Goal: Task Accomplishment & Management: Manage account settings

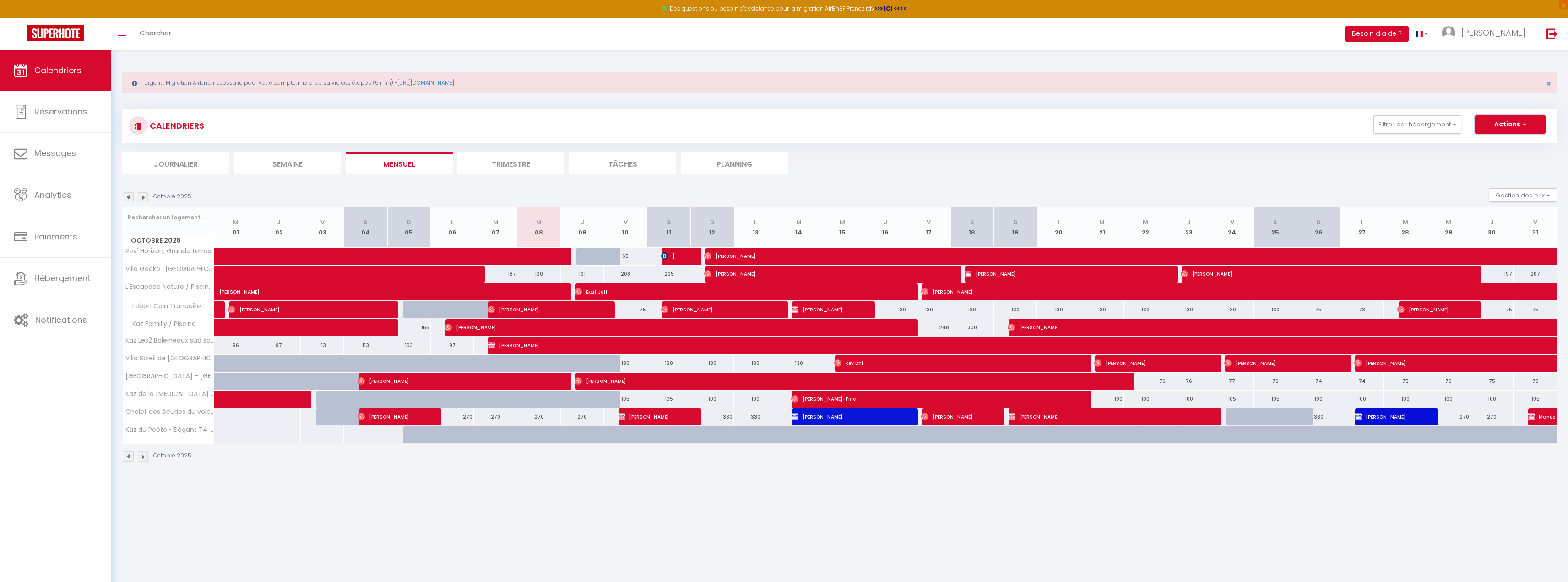
click at [1498, 126] on button "Actions" at bounding box center [1511, 124] width 71 height 18
click at [1426, 127] on button "Filtrer par hébergement" at bounding box center [1418, 124] width 88 height 18
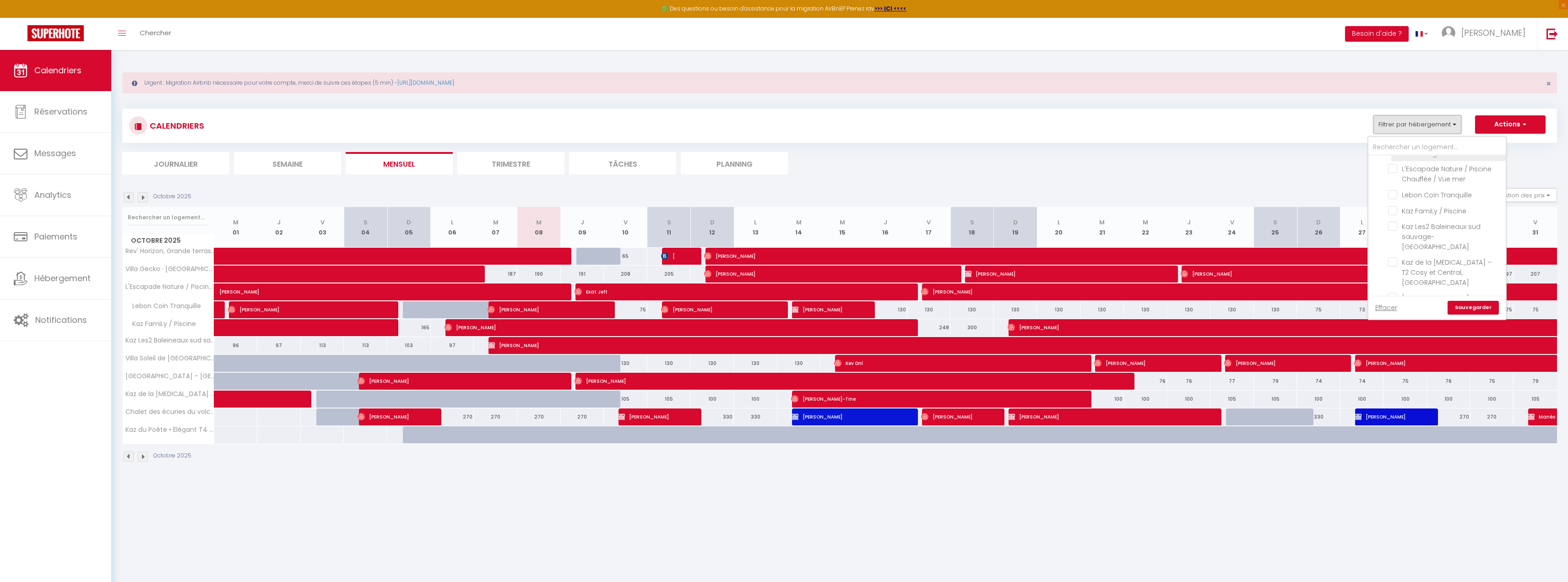
scroll to position [92, 0]
click at [1399, 221] on input "Kaz Les2 Baleineaux sud sauvage-[GEOGRAPHIC_DATA]" at bounding box center [1445, 226] width 114 height 9
checkbox input "true"
checkbox input "false"
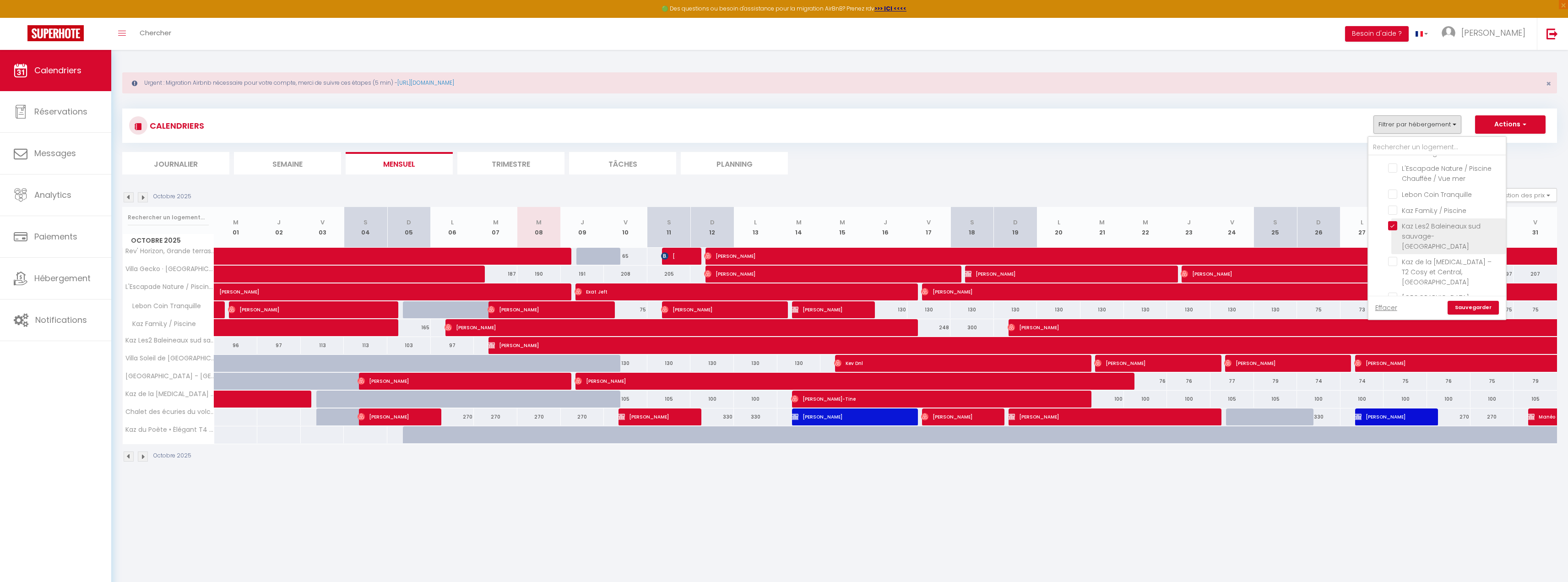
checkbox input "false"
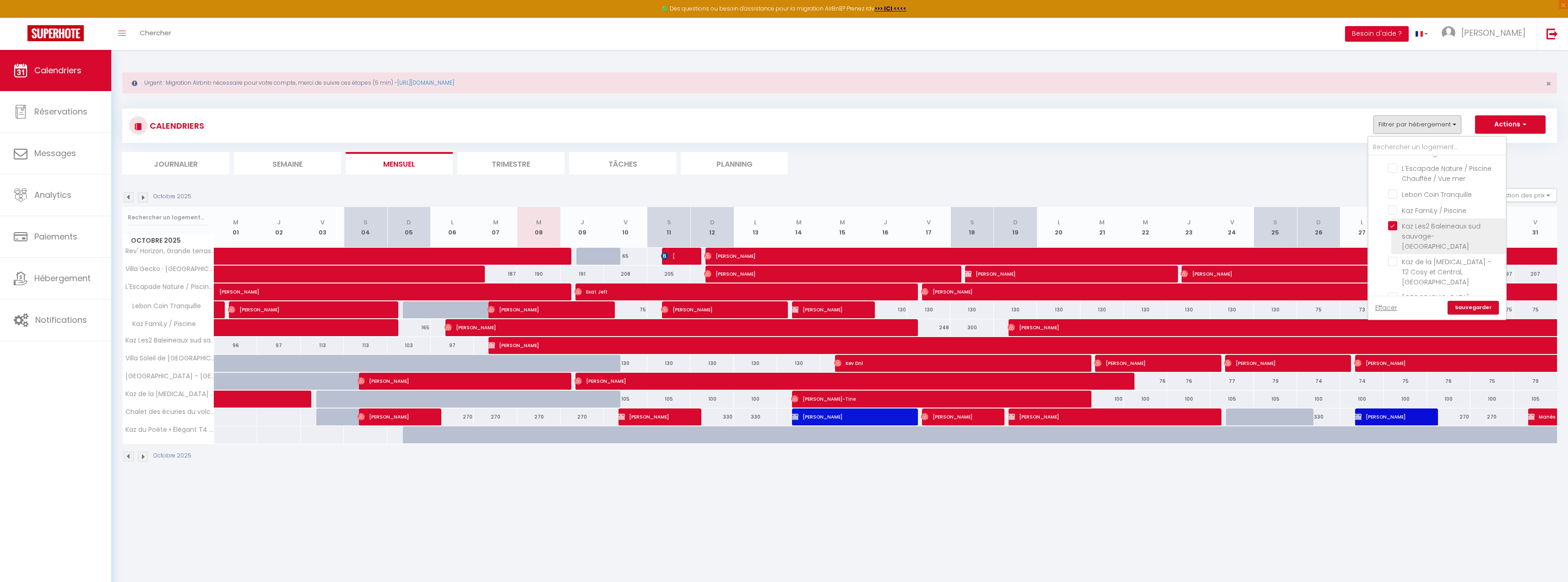
checkbox input "false"
click at [1470, 302] on link "Sauvegarder" at bounding box center [1473, 307] width 51 height 14
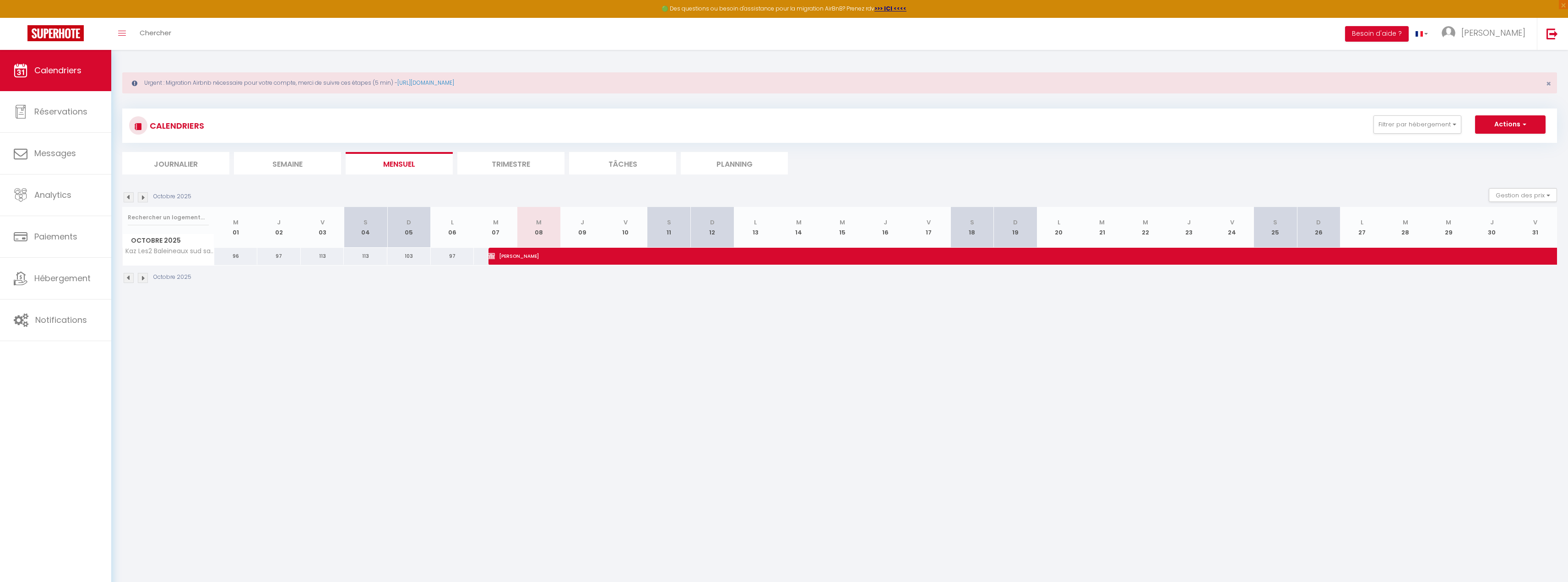
click at [535, 166] on li "Trimestre" at bounding box center [511, 163] width 107 height 22
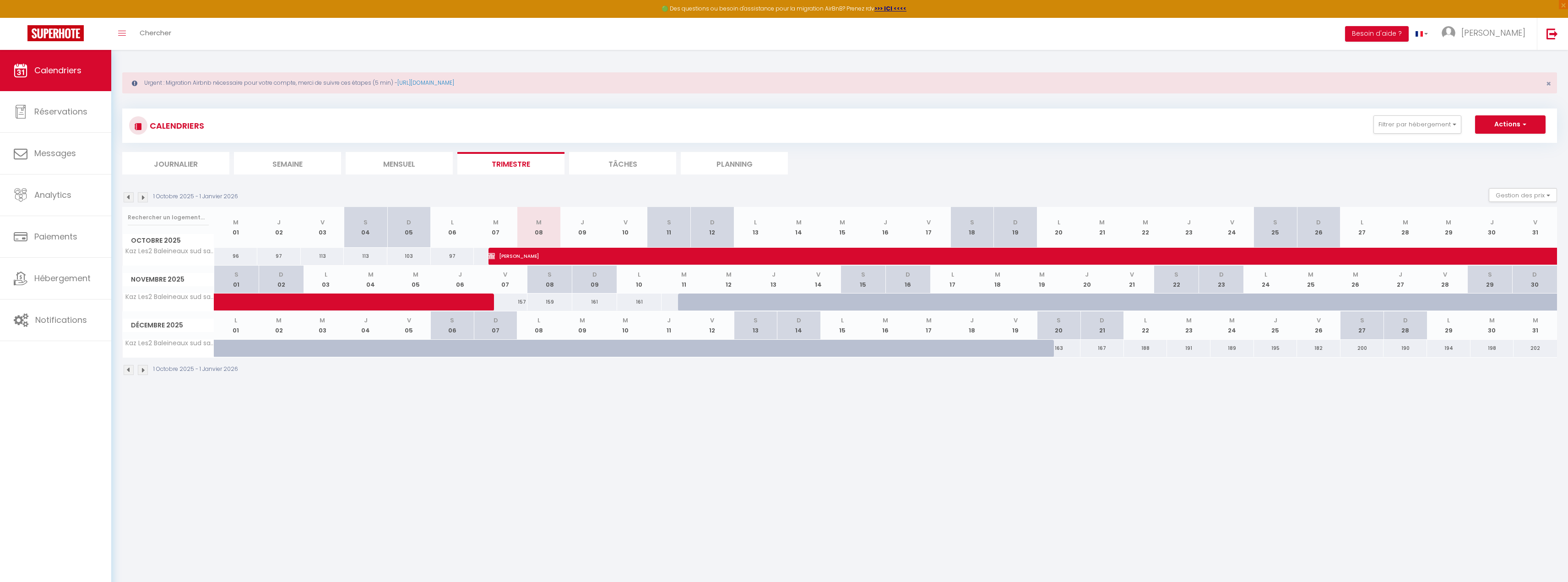
click at [144, 200] on img at bounding box center [143, 197] width 10 height 10
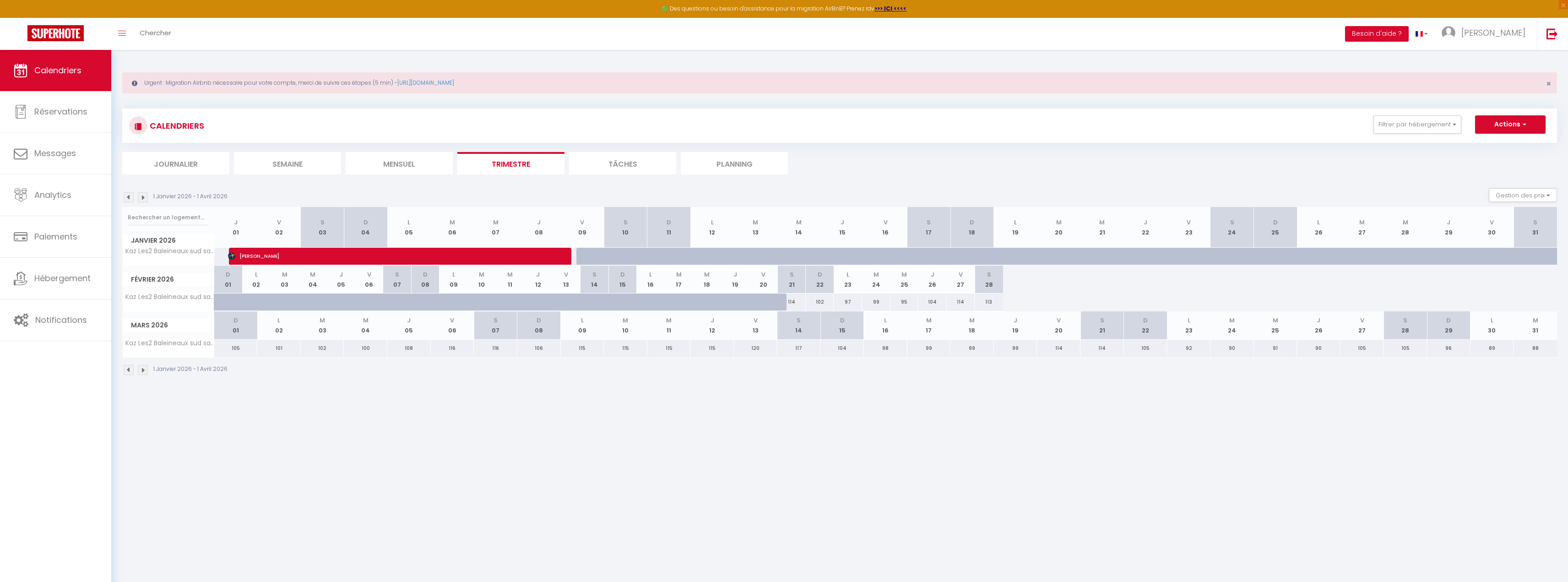
click at [144, 200] on img at bounding box center [143, 197] width 10 height 10
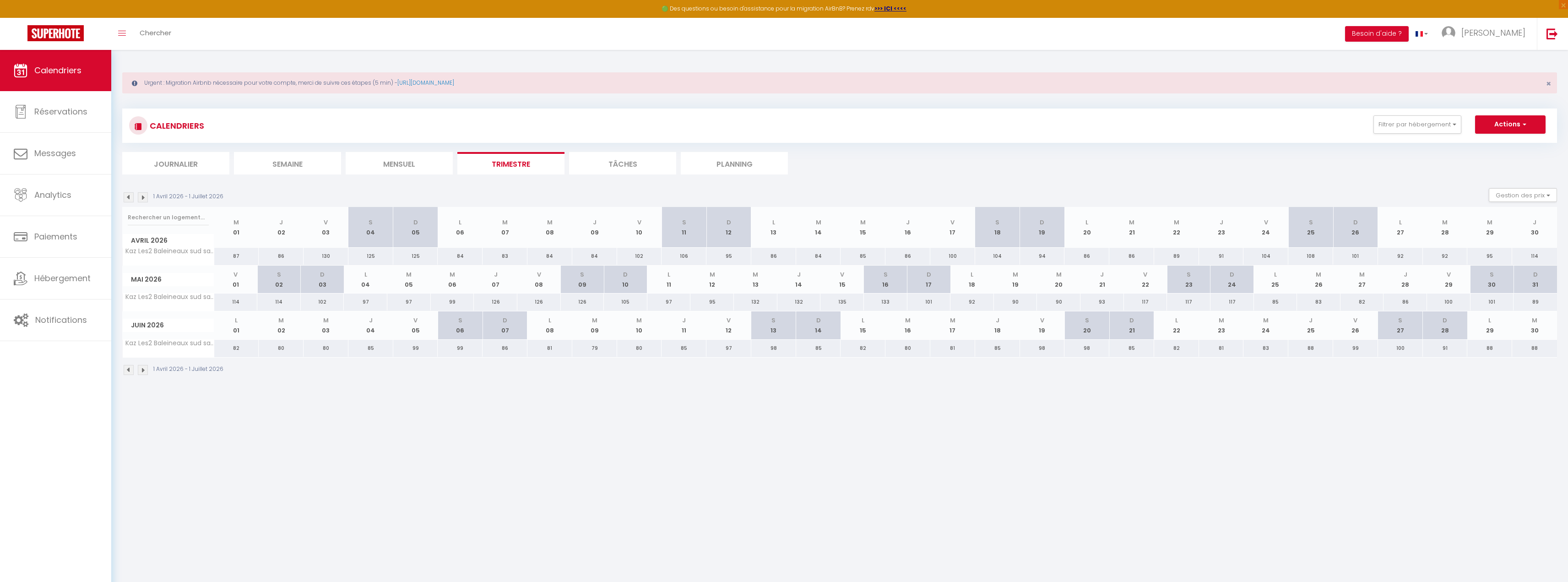
click at [144, 200] on img at bounding box center [143, 197] width 10 height 10
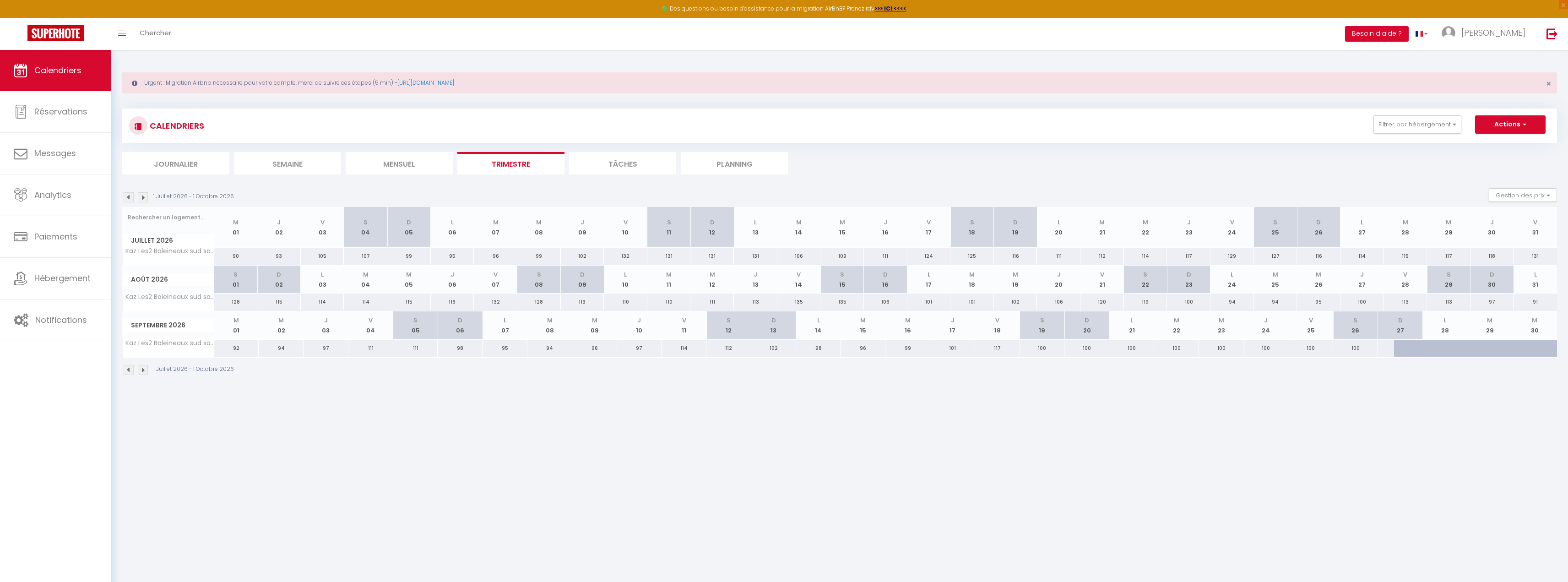
click at [132, 200] on img at bounding box center [129, 197] width 10 height 10
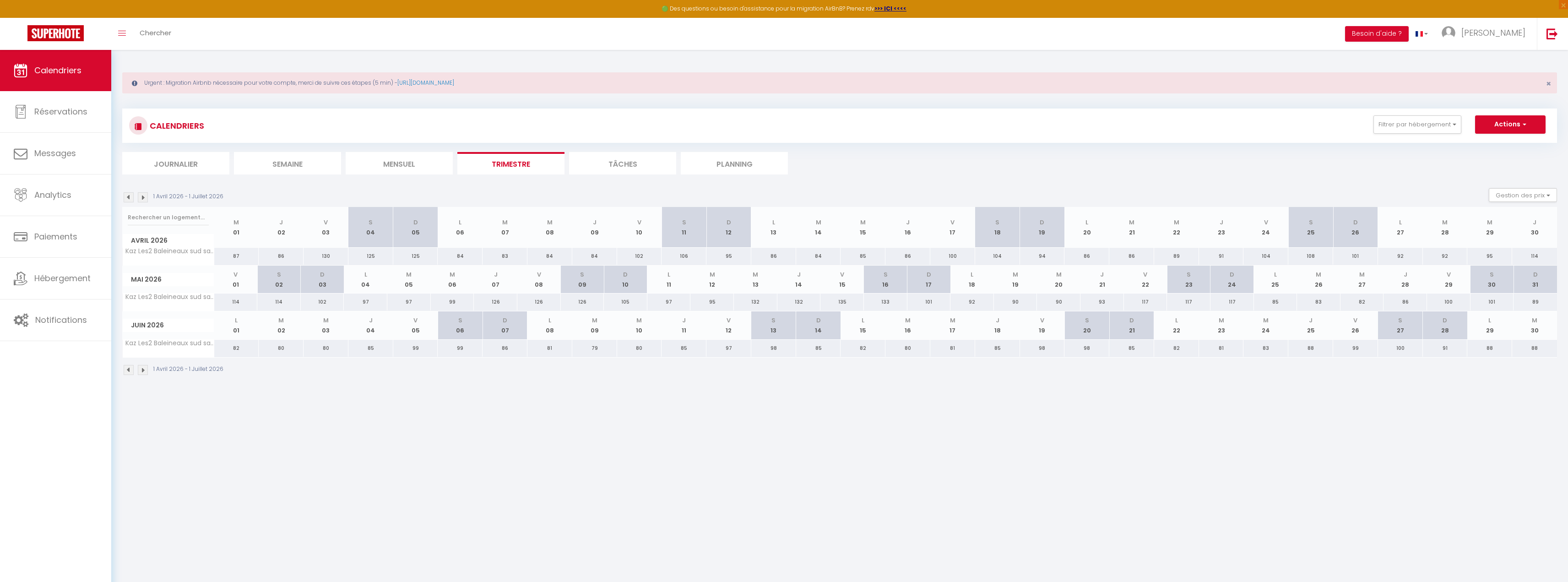
click at [1490, 332] on th "L 29" at bounding box center [1490, 325] width 45 height 28
click at [1493, 351] on div "88" at bounding box center [1490, 348] width 45 height 17
type input "88"
type input "Lun 29 Juin 2026"
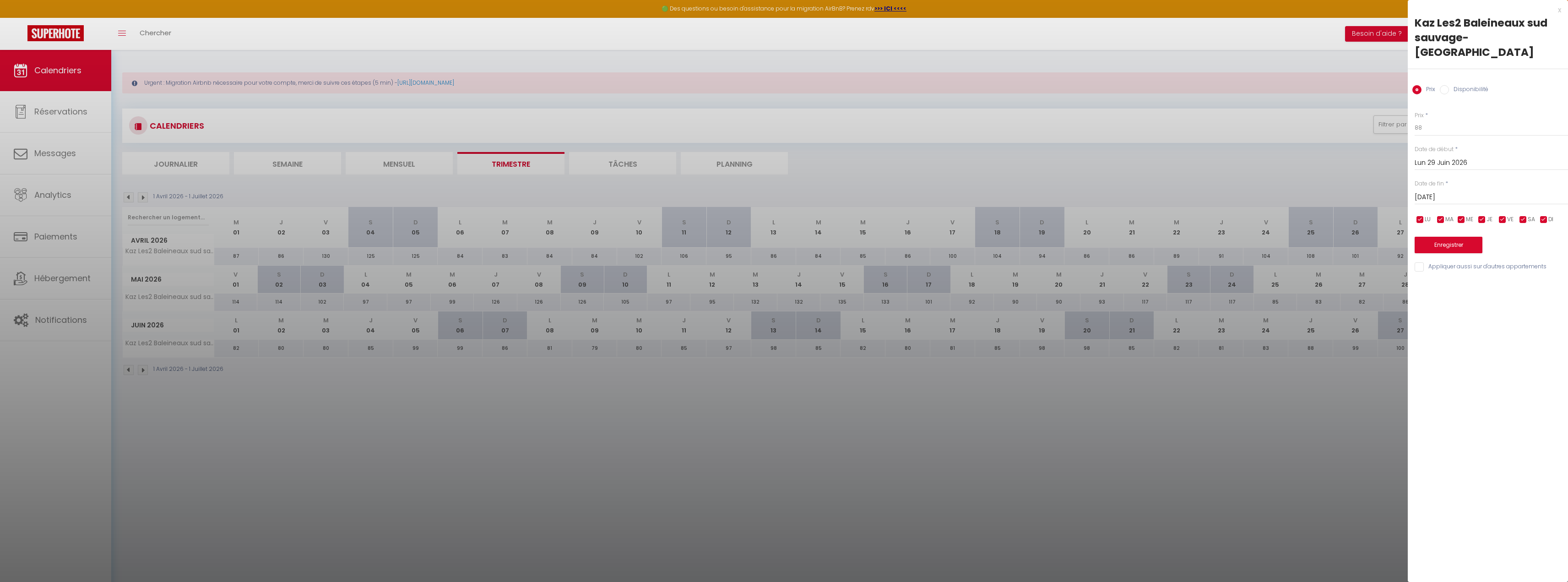
click at [1449, 188] on div "[DATE] < [DATE] > Dim Lun Mar Mer Jeu Ven Sam 1 2 3 4 5 6 7 8 9 10 11 12 13 14 …" at bounding box center [1491, 196] width 153 height 17
click at [1449, 188] on div "[DATE] < [DATE] > Dim Lun Mar Mer Jeu Ven Sam 1 2 3 4 5 6 7 8 9 10 11 12 13 14 …" at bounding box center [1491, 196] width 153 height 17
click at [1438, 192] on input "[DATE]" at bounding box center [1491, 197] width 153 height 12
click at [1549, 204] on span ">" at bounding box center [1541, 213] width 20 height 18
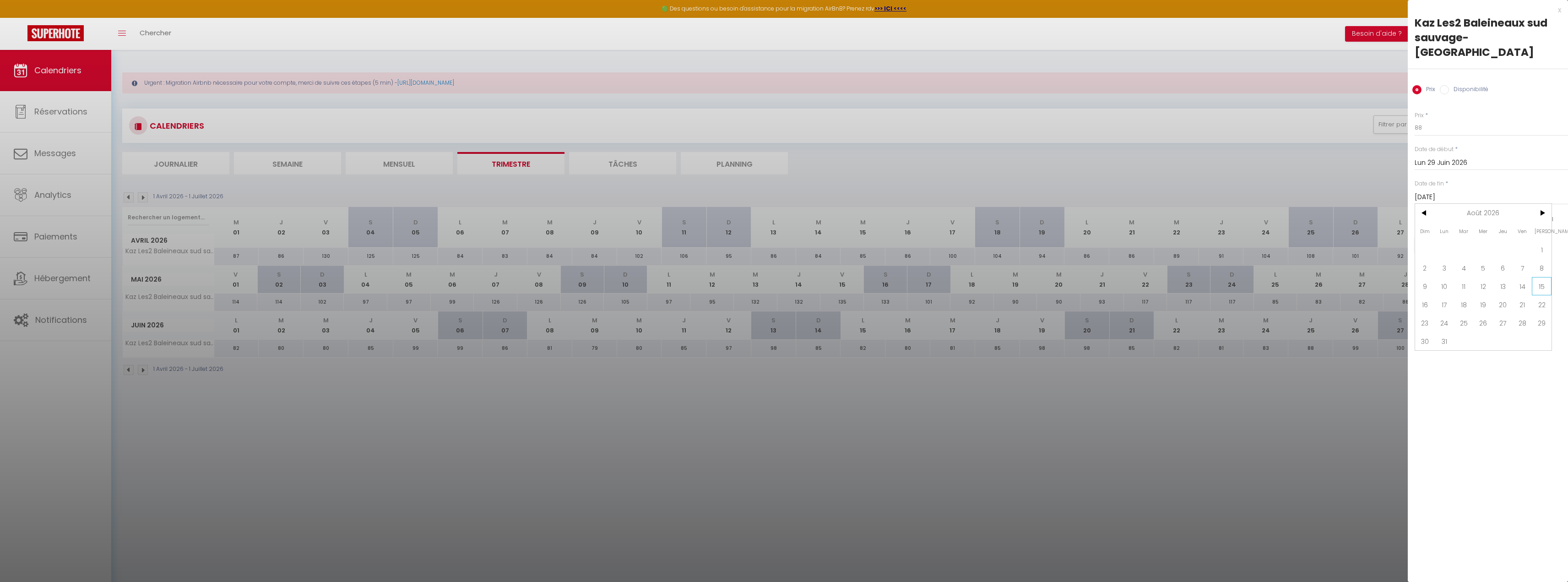
click at [1535, 277] on span "15" at bounding box center [1541, 286] width 20 height 18
type input "[DATE]"
click at [1444, 85] on input "Disponibilité" at bounding box center [1444, 90] width 9 height 9
radio input "true"
radio input "false"
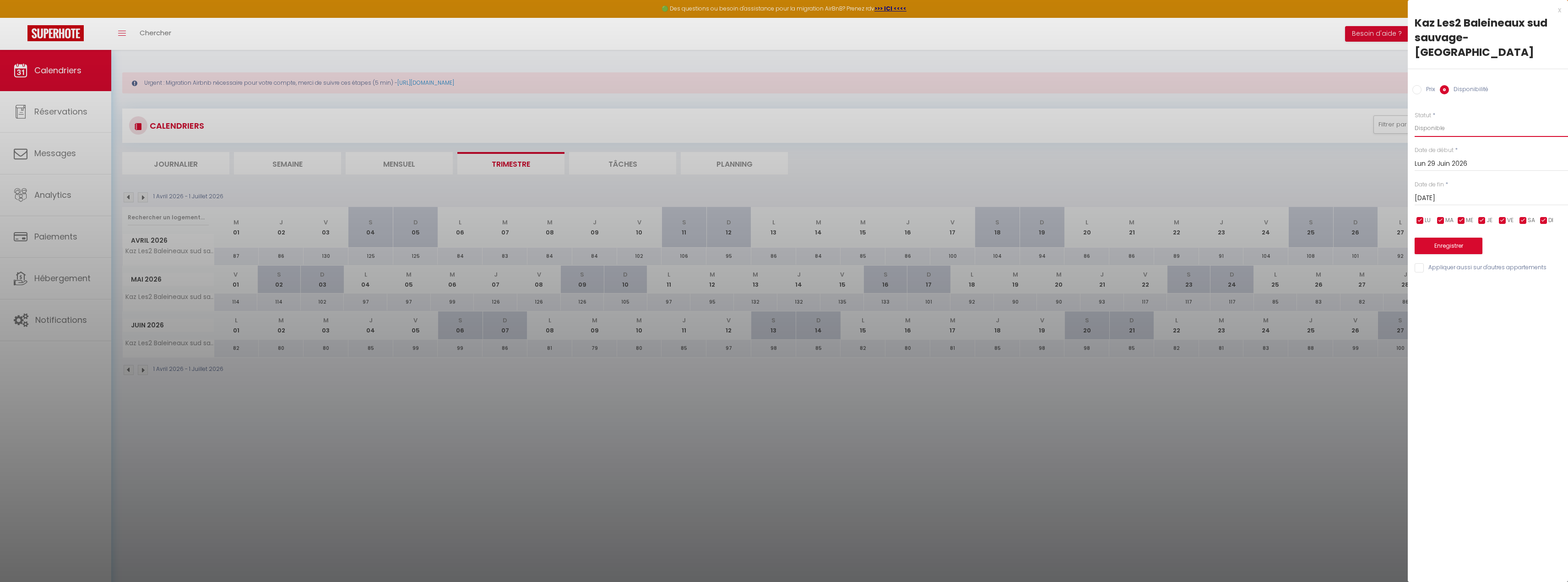
click at [1426, 119] on select "Disponible Indisponible" at bounding box center [1491, 128] width 153 height 17
select select "0"
click at [1415, 119] on select "Disponible Indisponible" at bounding box center [1491, 128] width 153 height 17
click at [1454, 238] on button "Enregistrer" at bounding box center [1449, 246] width 68 height 17
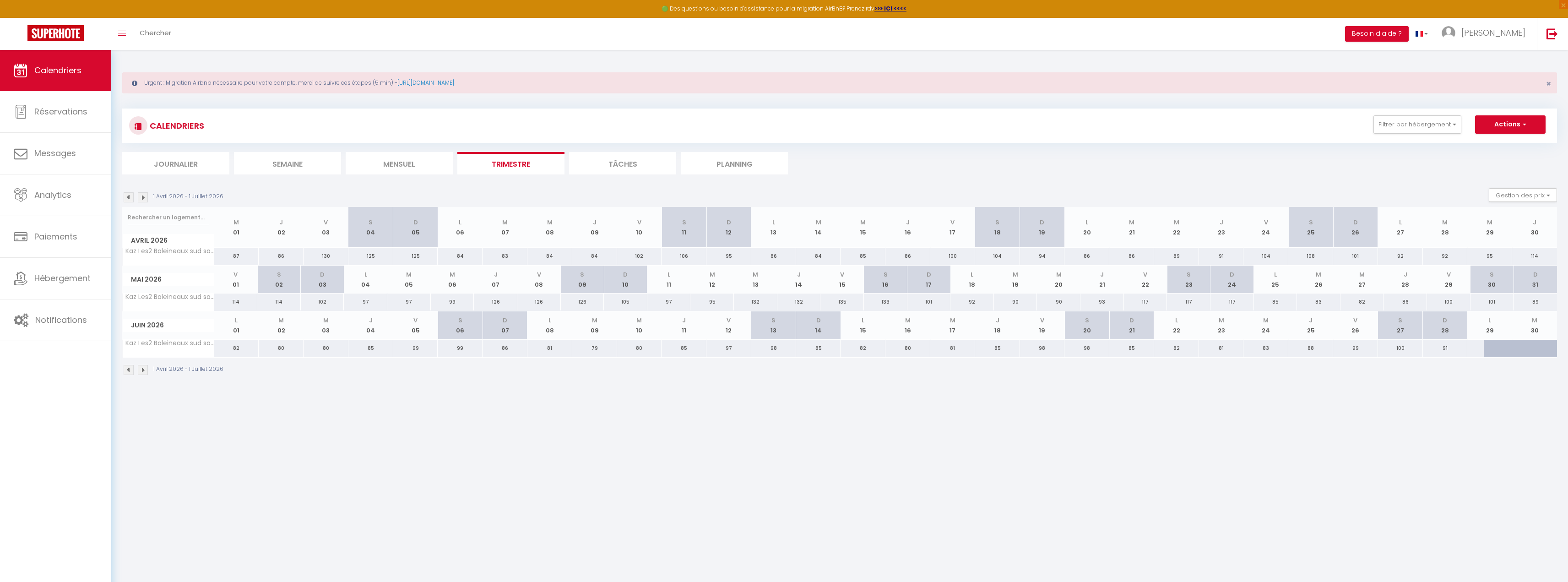
drag, startPoint x: 1238, startPoint y: 34, endPoint x: 1233, endPoint y: 35, distance: 5.1
click at [1238, 34] on div "Toggle menubar Chercher BUTTON Besoin d'aide ? Quentin Paramètres Équipe" at bounding box center [814, 34] width 1495 height 32
click at [218, 169] on li "Journalier" at bounding box center [176, 163] width 107 height 22
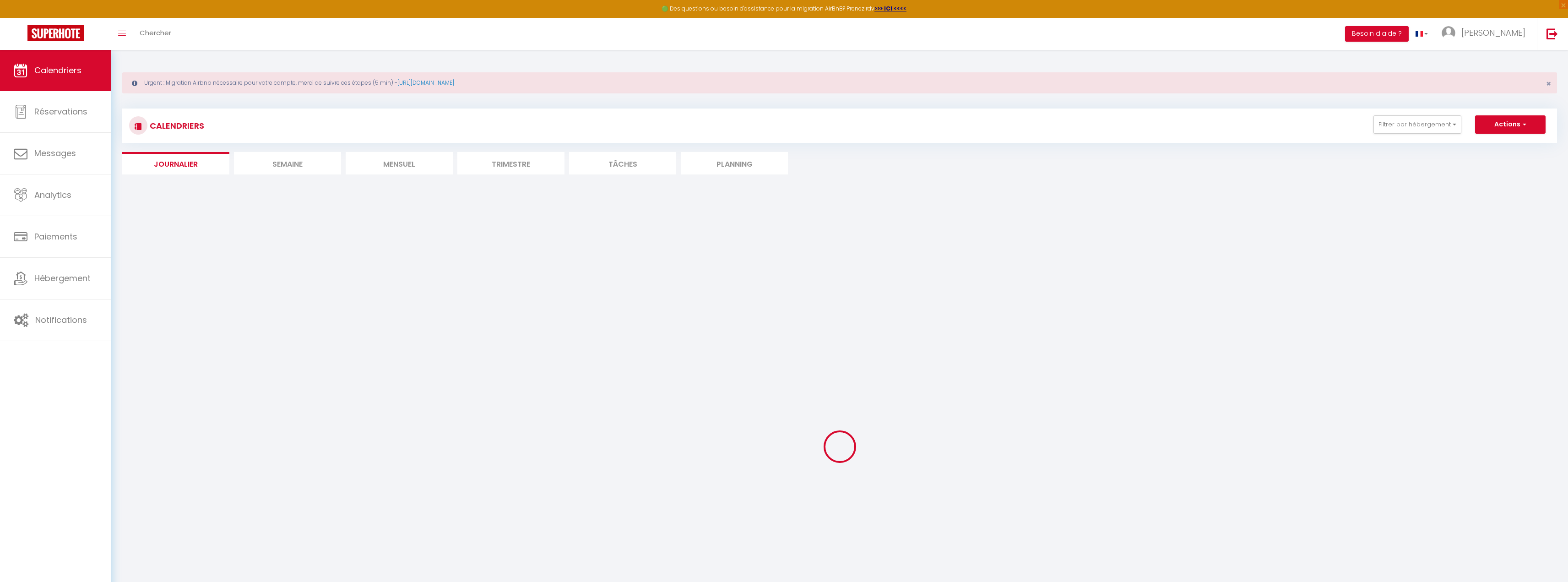
click at [270, 165] on li "Semaine" at bounding box center [288, 163] width 107 height 22
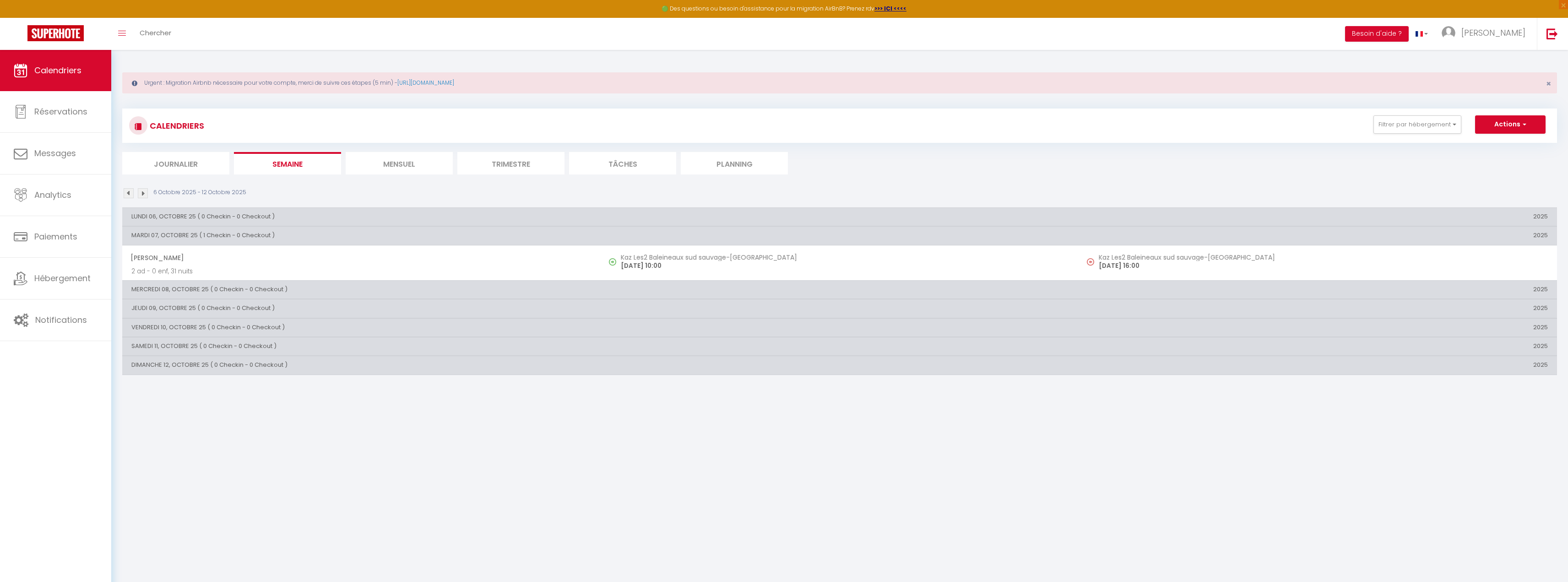
click at [241, 347] on th "SAMEDI 11, OCTOBRE 25 ( 0 Checkin - 0 Checkout )" at bounding box center [600, 346] width 957 height 18
